Goal: Use online tool/utility: Utilize a website feature to perform a specific function

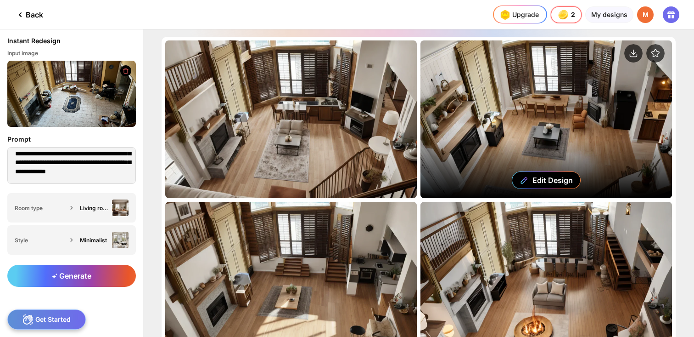
scroll to position [95, 0]
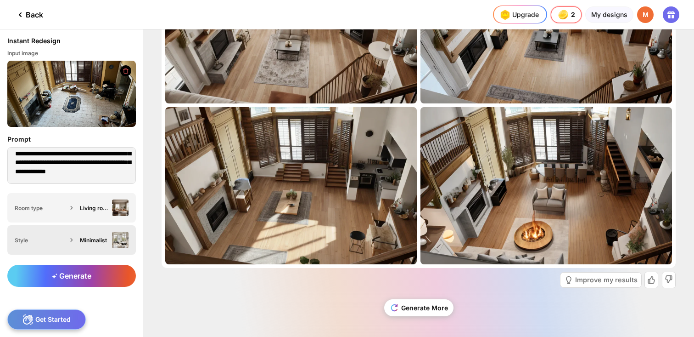
click at [109, 246] on div "Minimalist" at bounding box center [102, 239] width 52 height 17
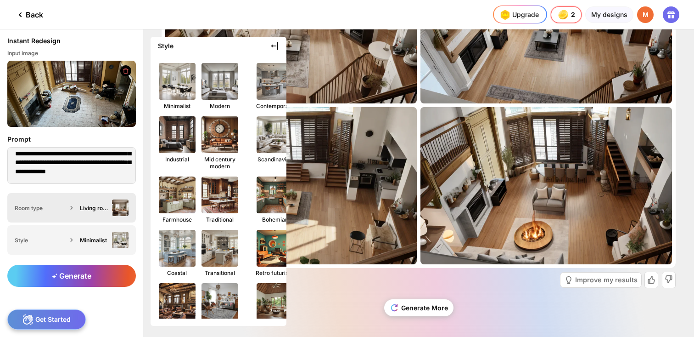
click at [114, 215] on img at bounding box center [120, 207] width 17 height 17
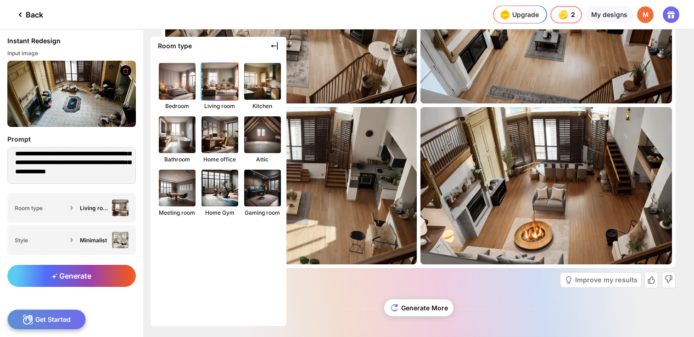
click at [219, 92] on img at bounding box center [220, 81] width 40 height 40
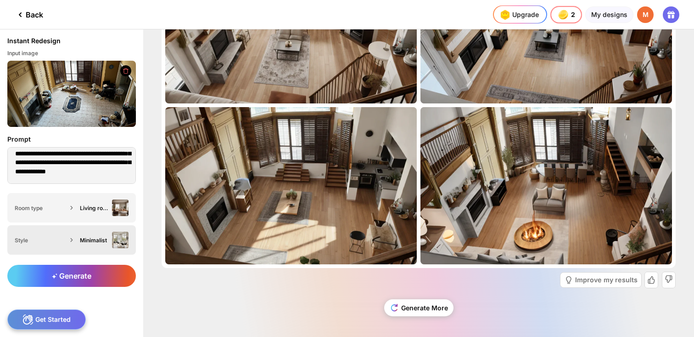
click at [106, 242] on div "Minimalist" at bounding box center [94, 239] width 28 height 7
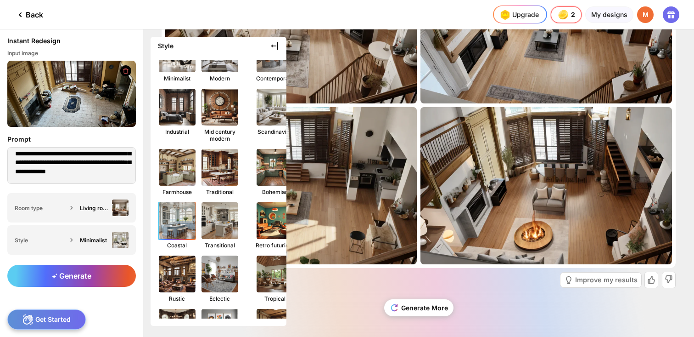
scroll to position [10, 0]
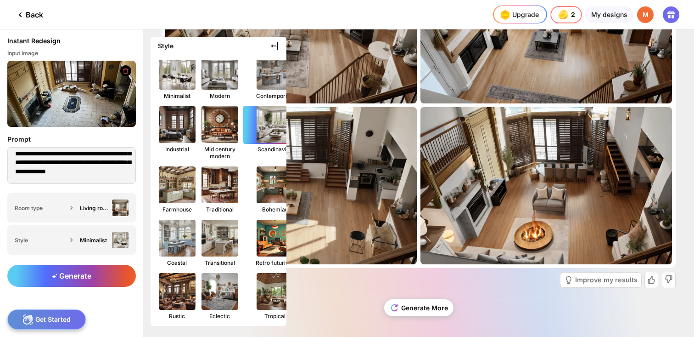
click at [263, 143] on div at bounding box center [274, 125] width 63 height 38
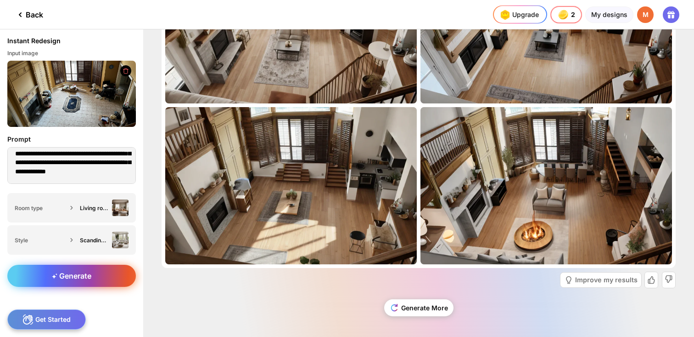
click at [105, 272] on div "Generate" at bounding box center [71, 275] width 129 height 22
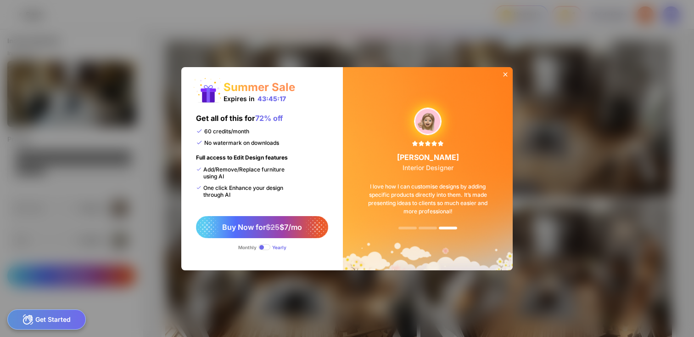
click at [505, 76] on icon at bounding box center [505, 74] width 7 height 7
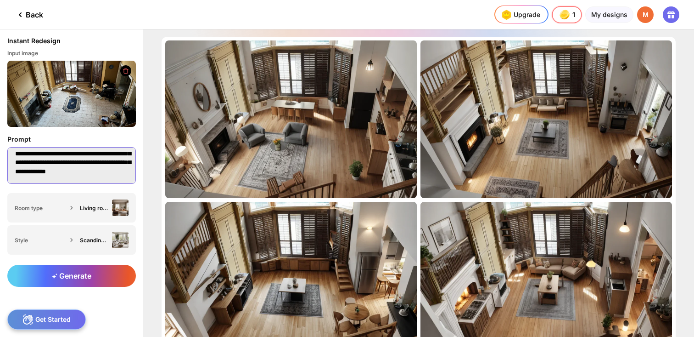
click at [88, 175] on textarea "**********" at bounding box center [71, 165] width 129 height 37
click at [95, 177] on textarea "**********" at bounding box center [71, 165] width 129 height 37
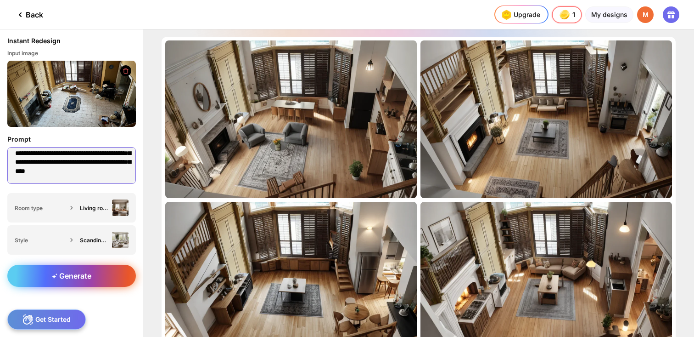
type textarea "**********"
click at [70, 272] on span "Generate" at bounding box center [71, 275] width 39 height 9
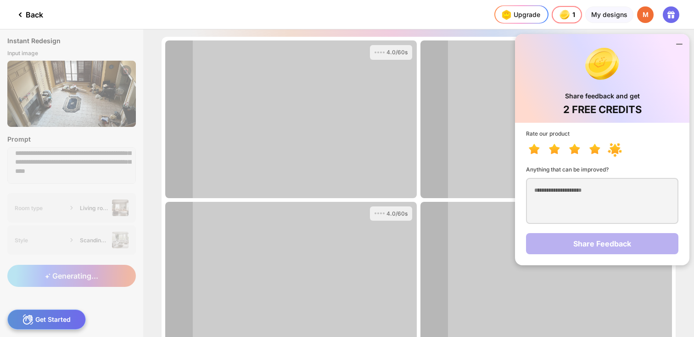
click at [616, 152] on icon at bounding box center [615, 149] width 11 height 10
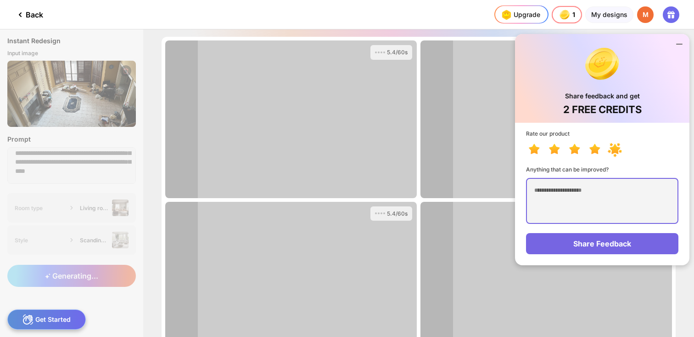
click at [602, 191] on textarea at bounding box center [602, 201] width 152 height 46
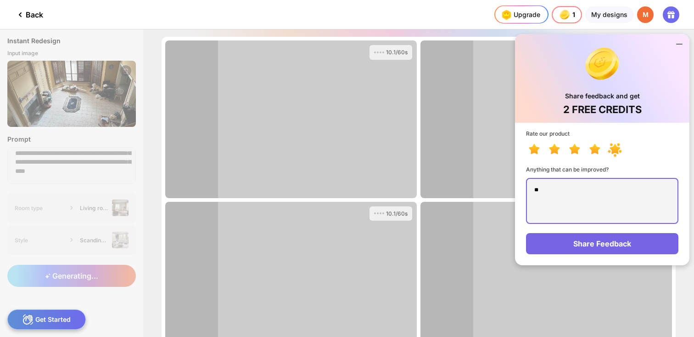
type textarea "*"
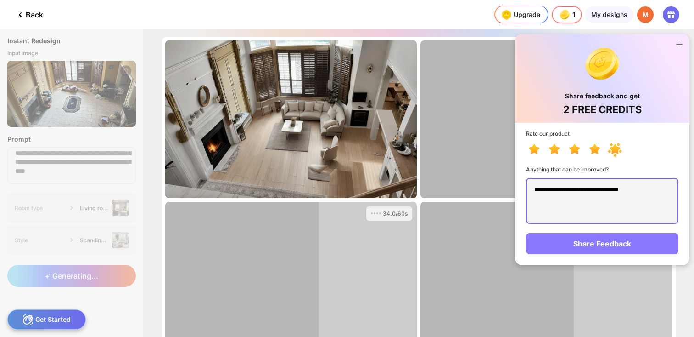
type textarea "**********"
click at [612, 243] on div "Share Feedback" at bounding box center [602, 243] width 152 height 21
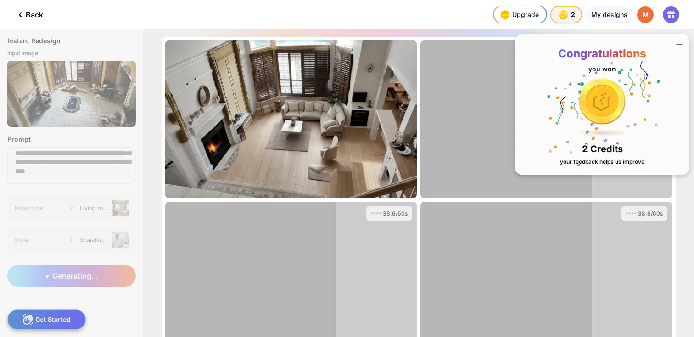
click at [680, 43] on icon at bounding box center [679, 44] width 11 height 11
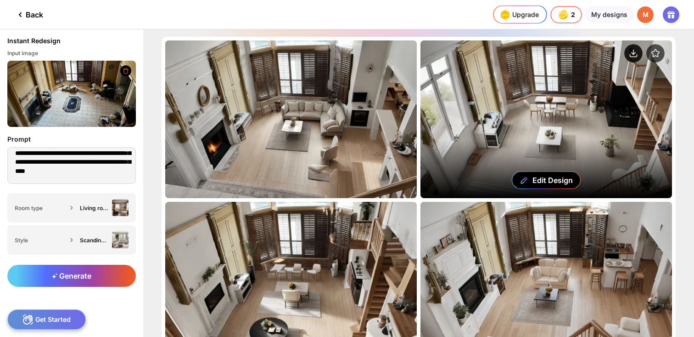
click at [631, 56] on circle at bounding box center [633, 53] width 18 height 18
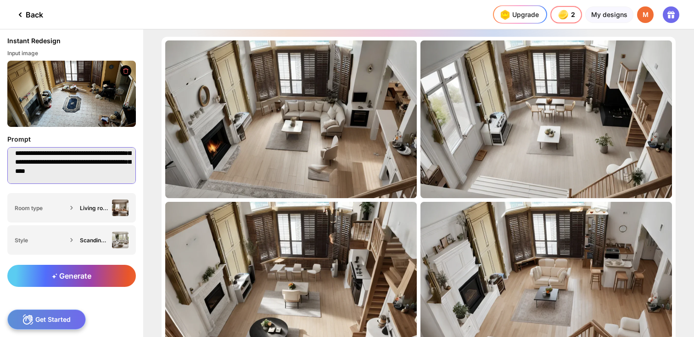
click at [74, 173] on textarea "**********" at bounding box center [71, 165] width 129 height 37
click at [29, 14] on div "Back" at bounding box center [29, 14] width 28 height 11
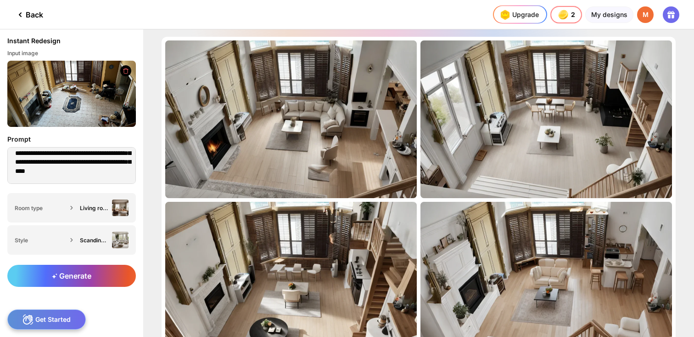
type textarea "**********"
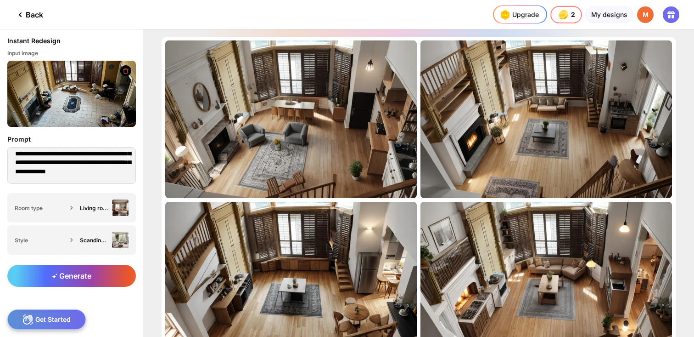
click at [29, 14] on div "Back" at bounding box center [29, 14] width 28 height 11
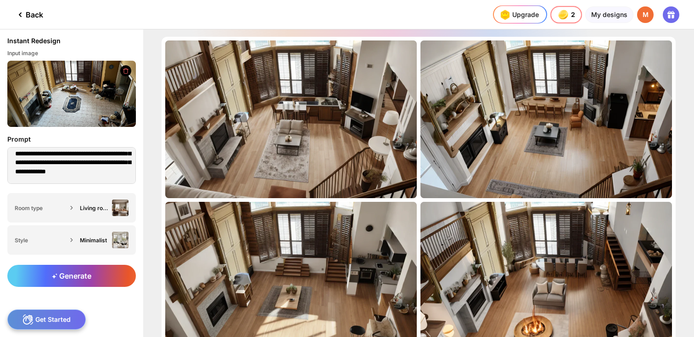
click at [29, 14] on div "Back" at bounding box center [29, 14] width 28 height 11
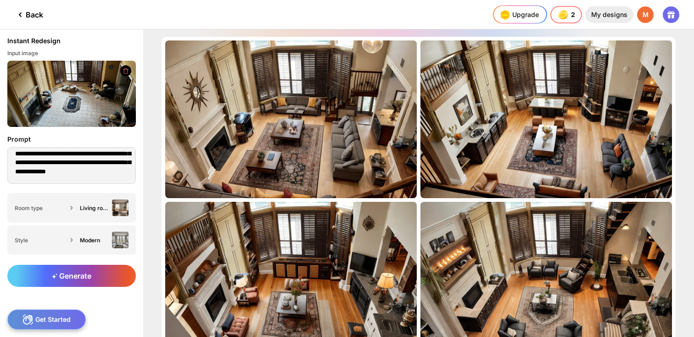
click at [612, 15] on div "My designs" at bounding box center [609, 14] width 48 height 17
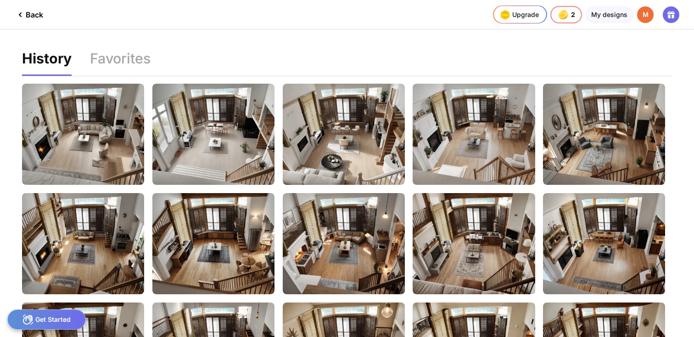
click at [39, 15] on div "Back" at bounding box center [29, 14] width 28 height 11
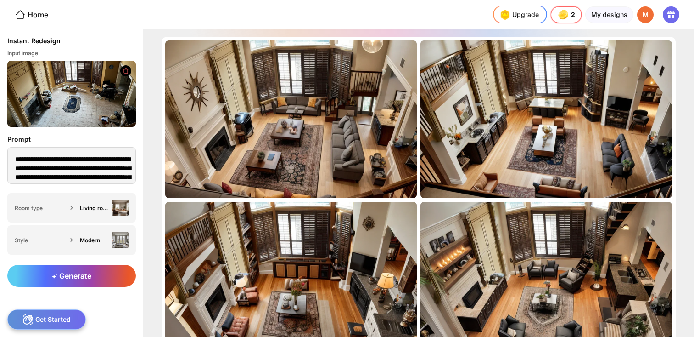
click at [70, 91] on img at bounding box center [71, 94] width 129 height 66
click at [124, 72] on icon at bounding box center [126, 70] width 5 height 5
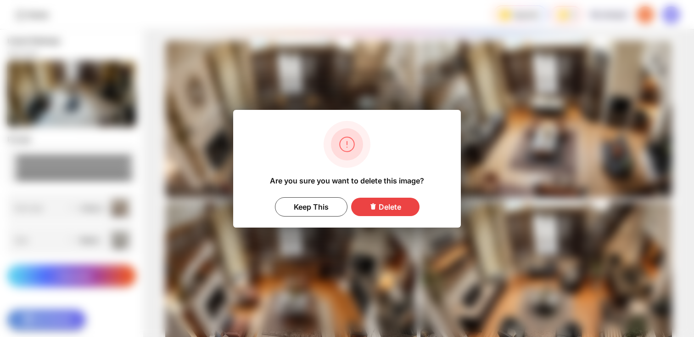
click at [381, 206] on div "Delete" at bounding box center [385, 206] width 68 height 18
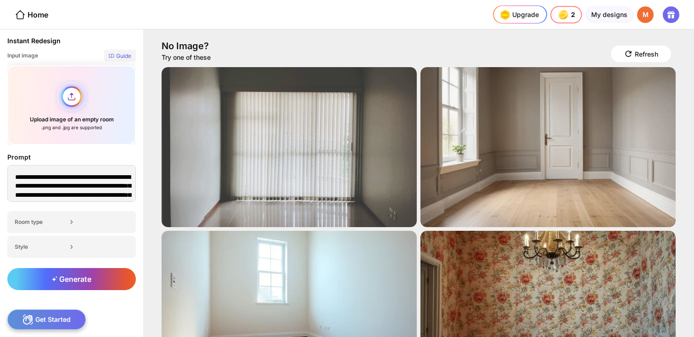
click at [69, 97] on div "Upload image of an empty room .png and .jpg are supported" at bounding box center [71, 104] width 129 height 79
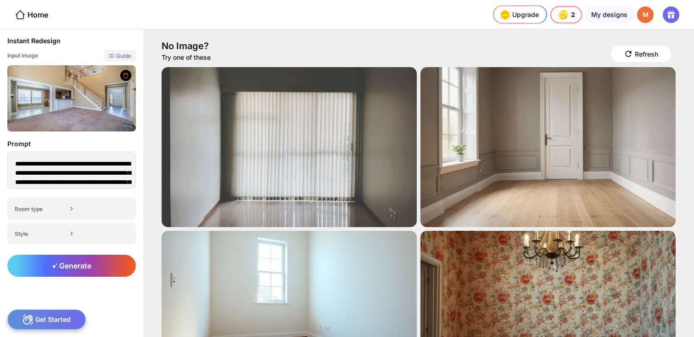
click at [127, 73] on icon at bounding box center [126, 75] width 5 height 5
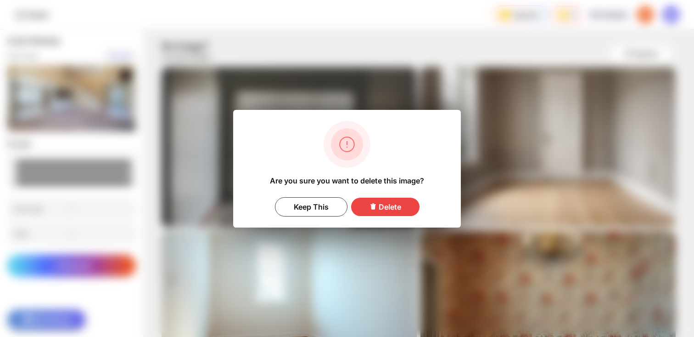
click at [388, 205] on div "Delete" at bounding box center [385, 206] width 68 height 18
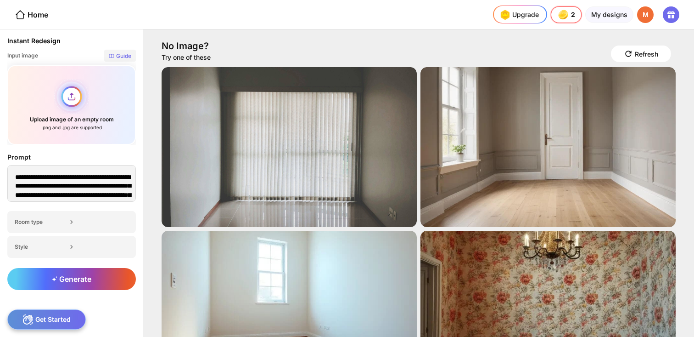
click at [73, 94] on div "Upload image of an empty room .png and .jpg are supported" at bounding box center [71, 104] width 129 height 79
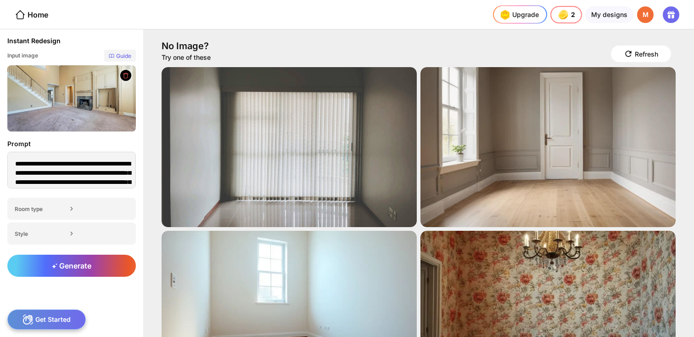
click at [129, 79] on div at bounding box center [125, 75] width 11 height 11
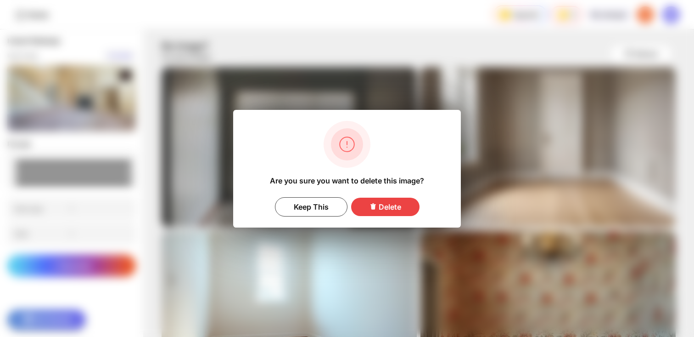
click at [371, 205] on icon at bounding box center [373, 205] width 7 height 7
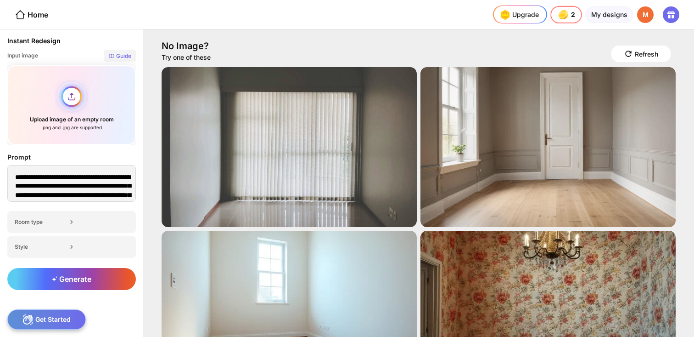
click at [80, 120] on div "Upload image of an empty room .png and .jpg are supported" at bounding box center [71, 104] width 129 height 79
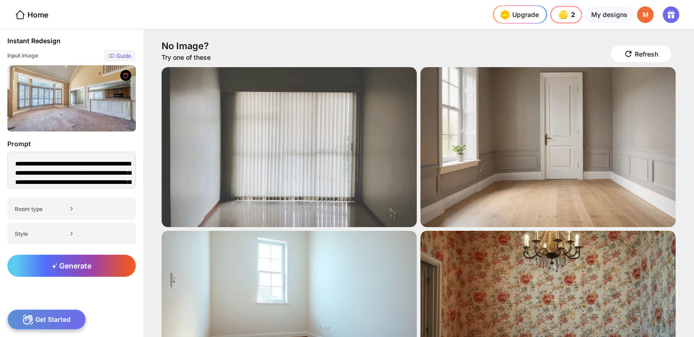
click at [126, 78] on icon at bounding box center [125, 75] width 7 height 7
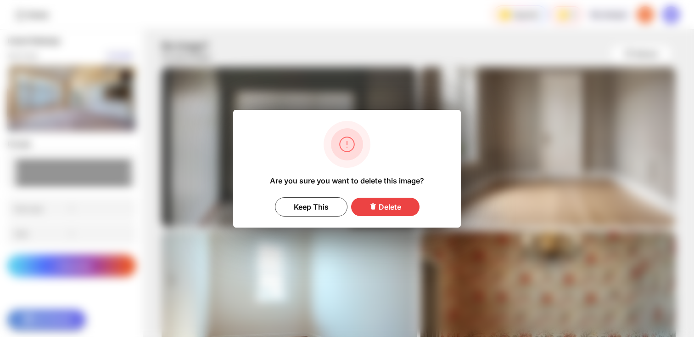
click at [377, 206] on div "Delete" at bounding box center [385, 206] width 68 height 18
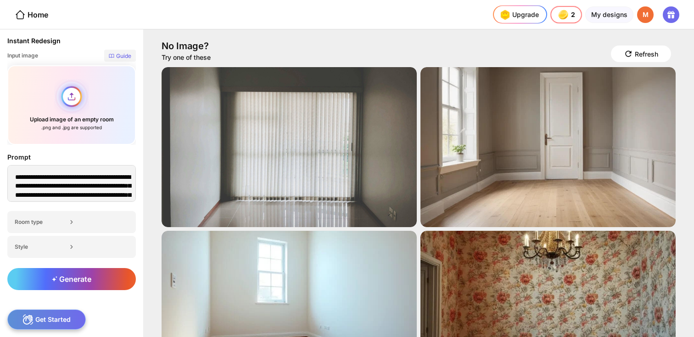
click at [70, 102] on div "Upload image of an empty room .png and .jpg are supported" at bounding box center [71, 104] width 129 height 79
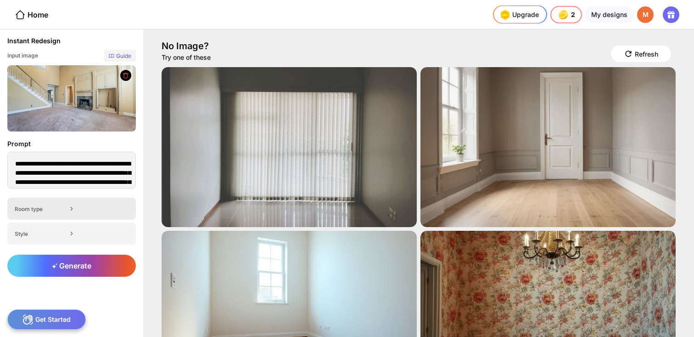
click at [73, 208] on icon at bounding box center [71, 208] width 9 height 9
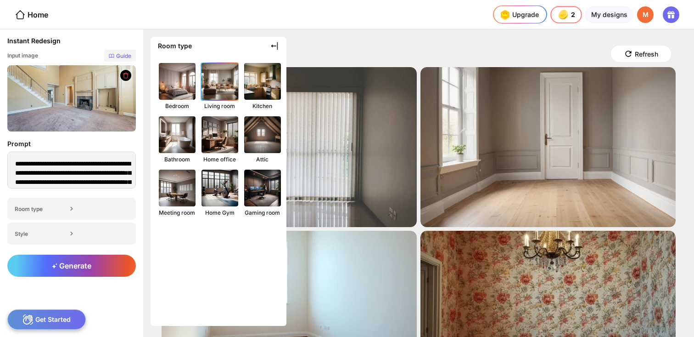
click at [217, 104] on div "Living room" at bounding box center [220, 105] width 38 height 7
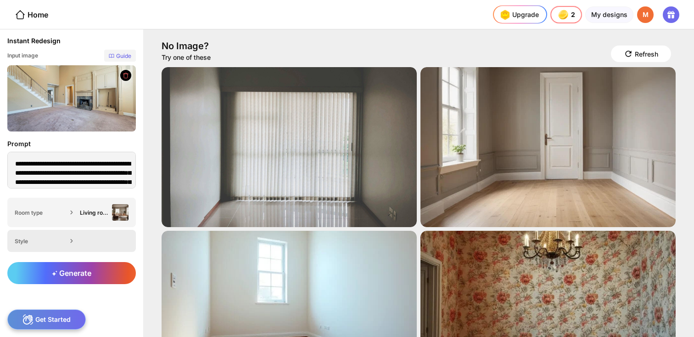
click at [102, 238] on div "Style" at bounding box center [71, 241] width 129 height 22
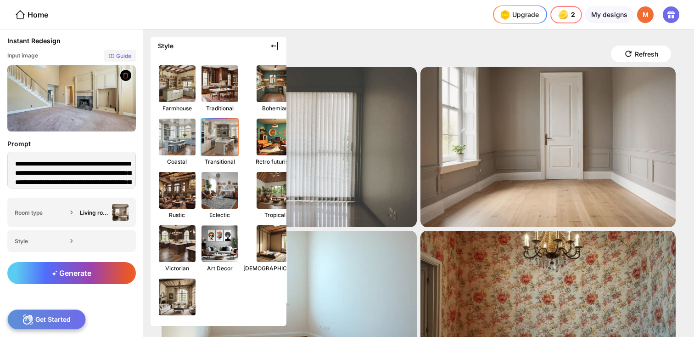
scroll to position [129, 0]
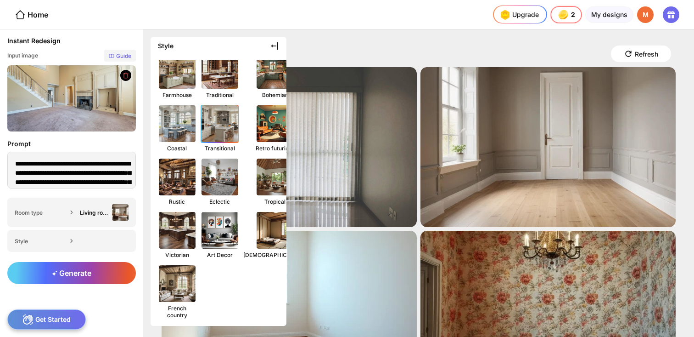
click at [223, 112] on img at bounding box center [220, 123] width 40 height 40
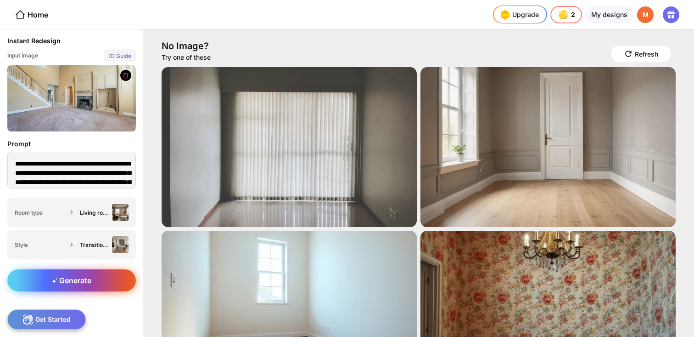
click at [89, 280] on span "Generate" at bounding box center [71, 279] width 39 height 9
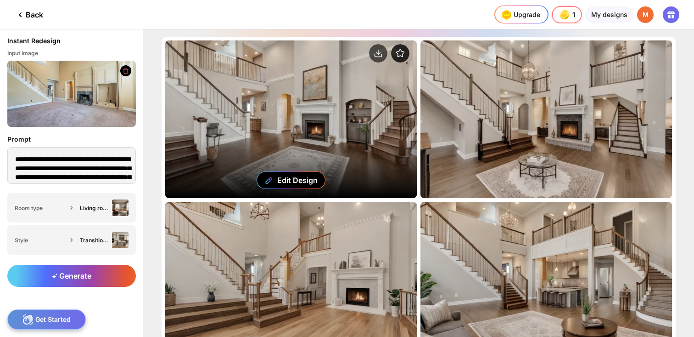
click at [398, 55] on circle at bounding box center [400, 53] width 18 height 18
click at [379, 52] on circle at bounding box center [378, 53] width 18 height 18
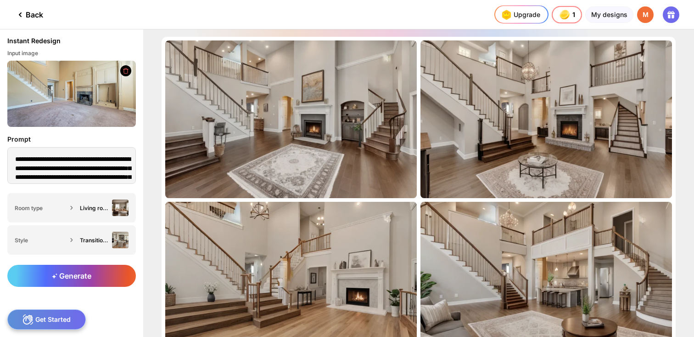
click at [683, 186] on div "Almost there... Edit Design Almost there... Edit Design Almost there... Edit De…" at bounding box center [418, 182] width 551 height 307
